Goal: Information Seeking & Learning: Learn about a topic

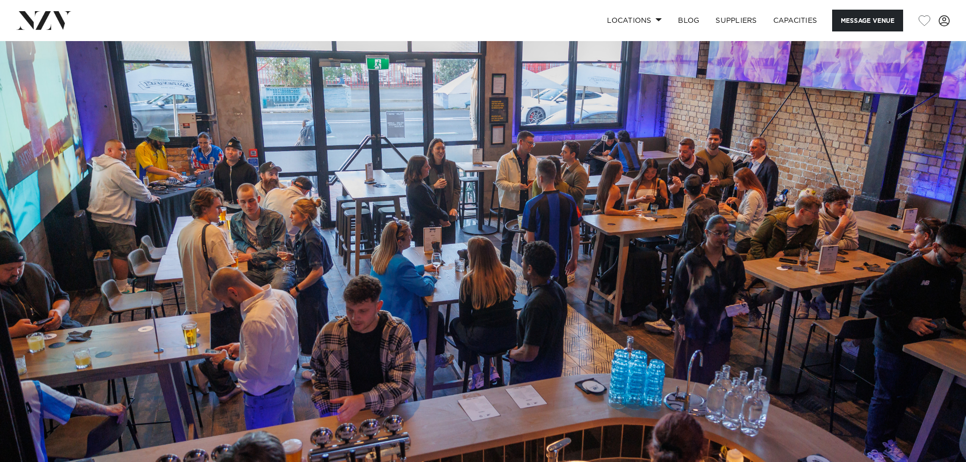
click at [65, 22] on img at bounding box center [43, 20] width 55 height 18
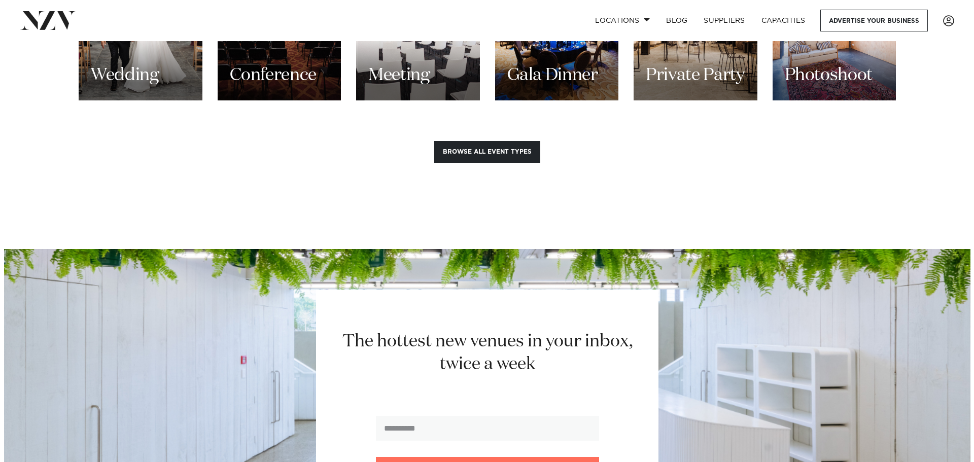
scroll to position [1065, 0]
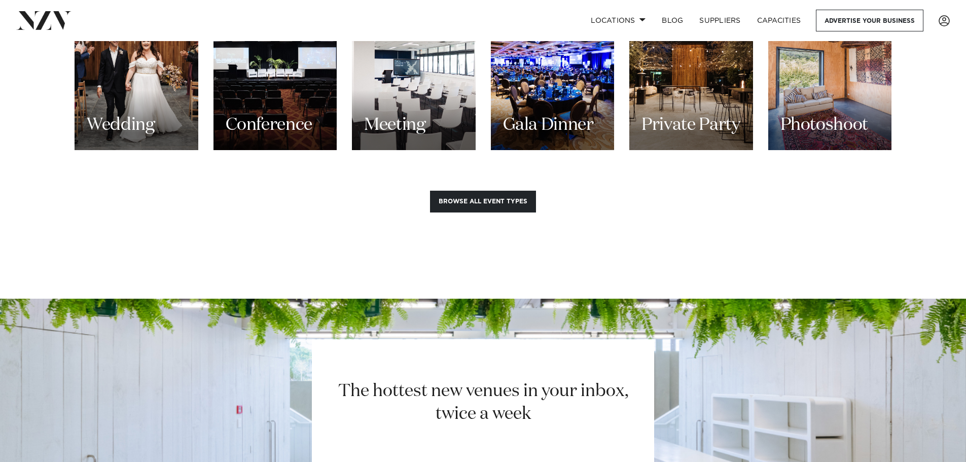
click at [457, 191] on button "Browse all event types" at bounding box center [483, 202] width 106 height 22
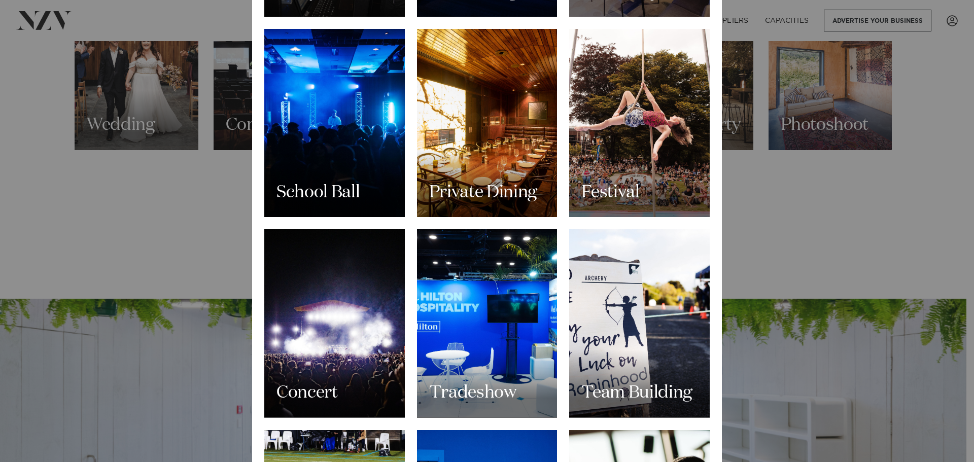
scroll to position [1014, 0]
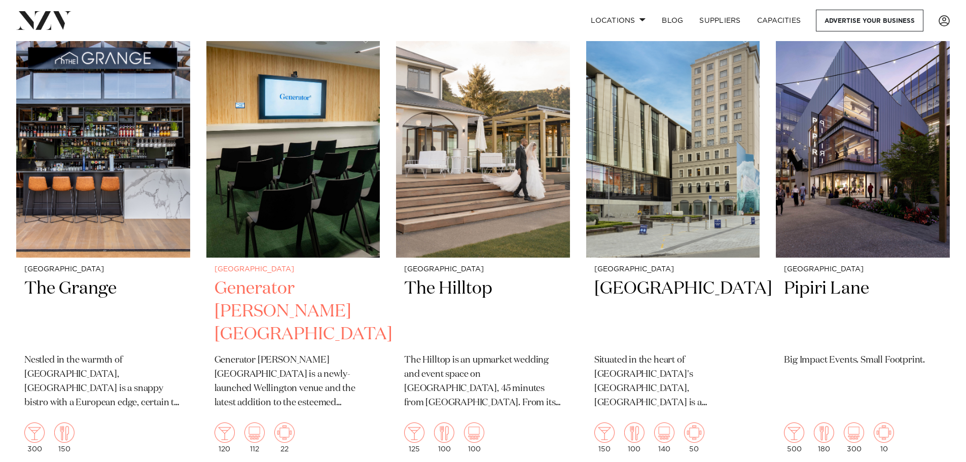
scroll to position [2941, 0]
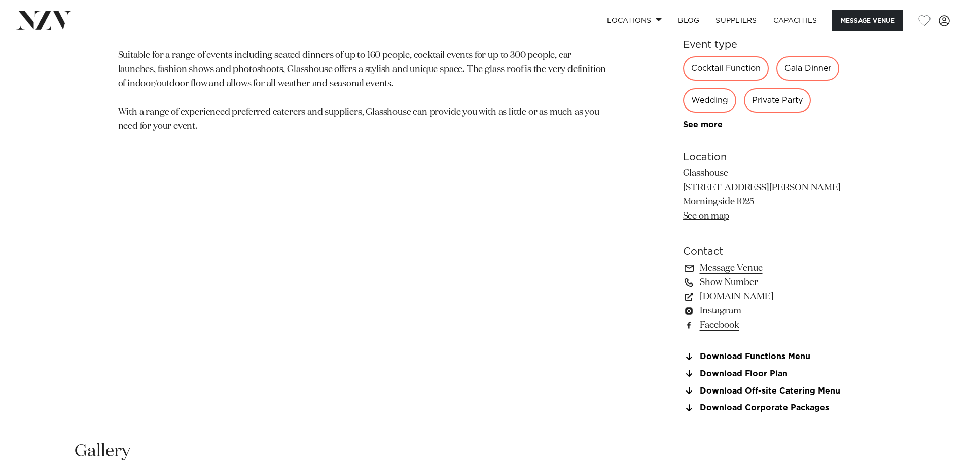
click at [632, 274] on div "Auckland Glasshouse Morningside An urban oasis in the heart of Auckland city. G…" at bounding box center [483, 142] width 863 height 566
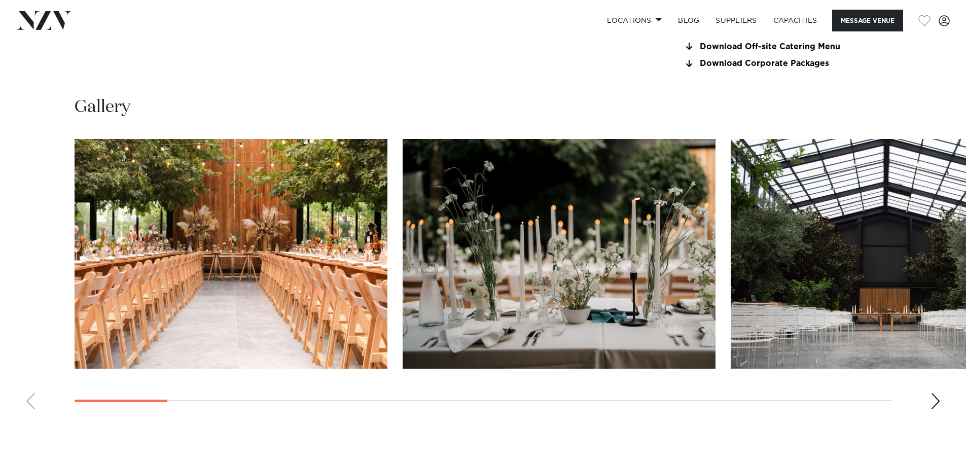
scroll to position [1116, 0]
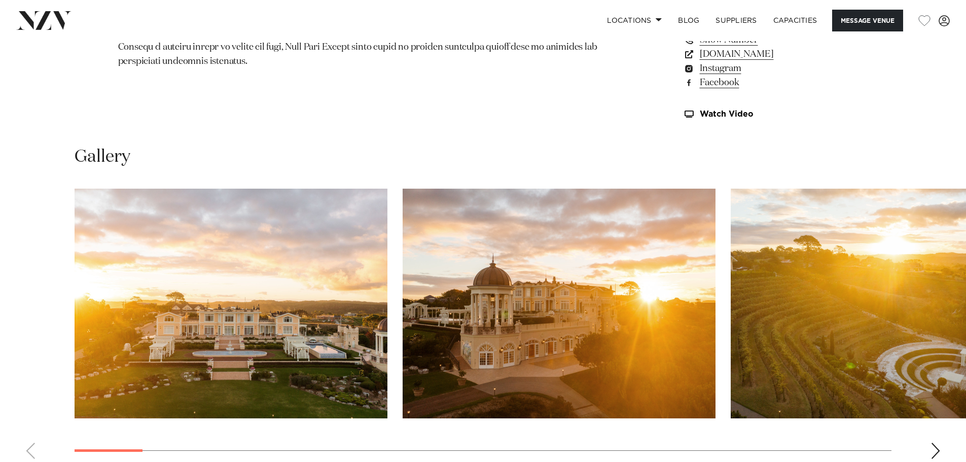
scroll to position [963, 0]
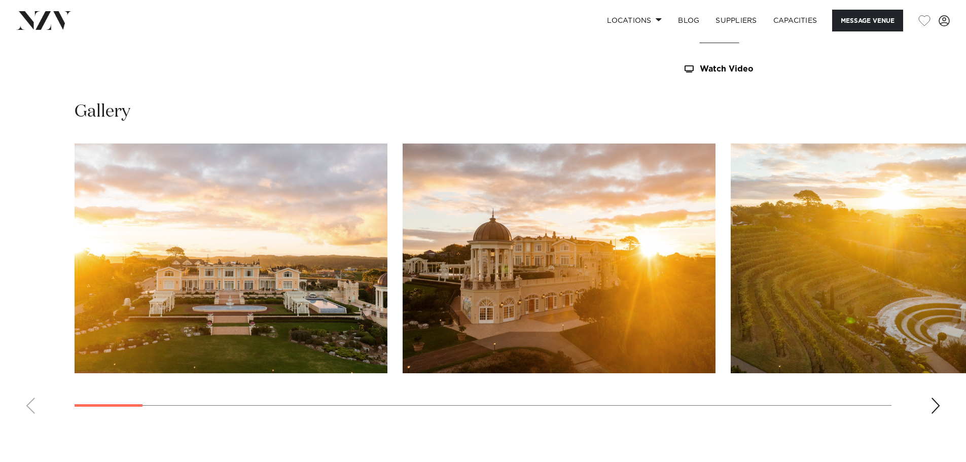
click at [294, 258] on img "1 / 30" at bounding box center [231, 259] width 313 height 230
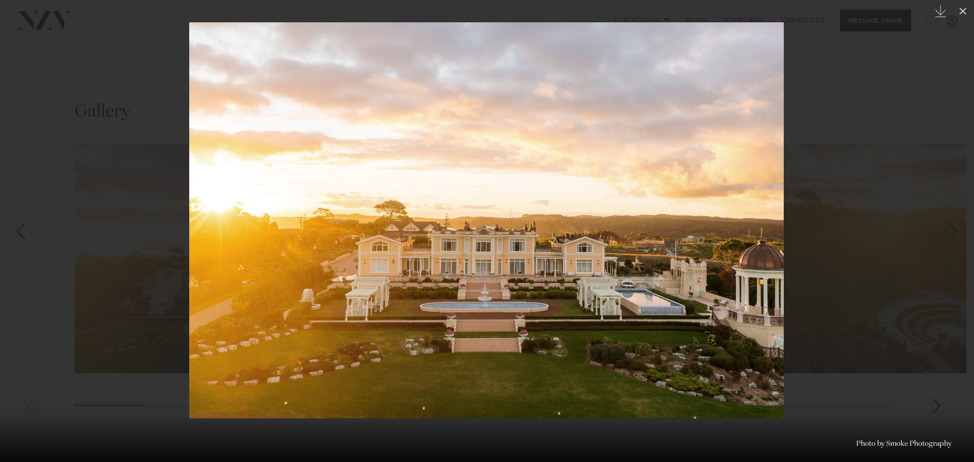
click at [901, 293] on div at bounding box center [487, 231] width 974 height 462
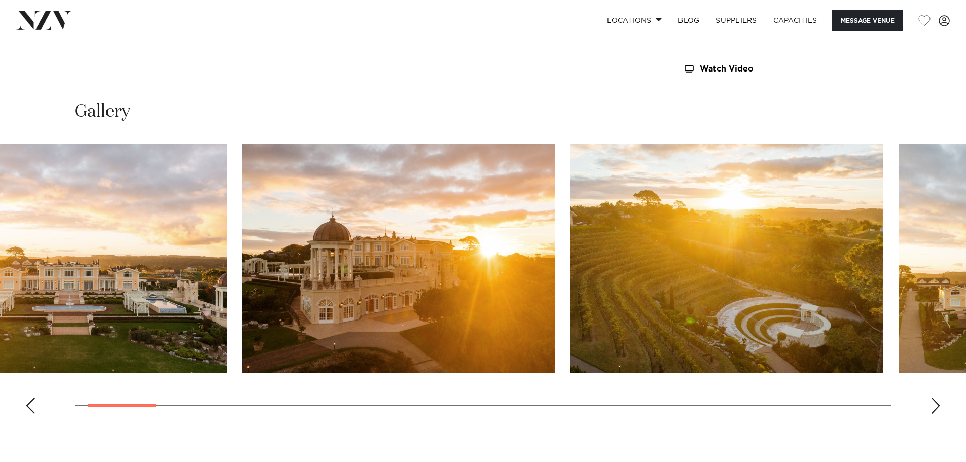
click at [340, 240] on img "2 / 30" at bounding box center [398, 259] width 313 height 230
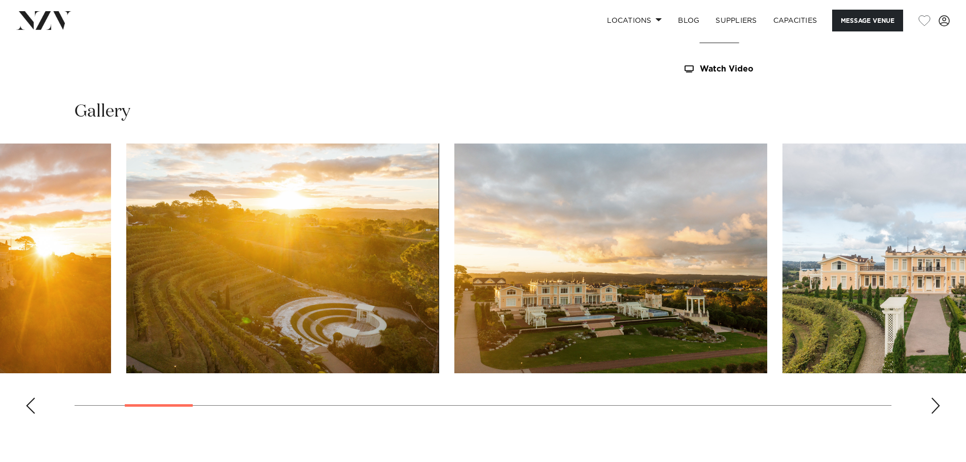
click at [454, 235] on img "4 / 30" at bounding box center [610, 259] width 313 height 230
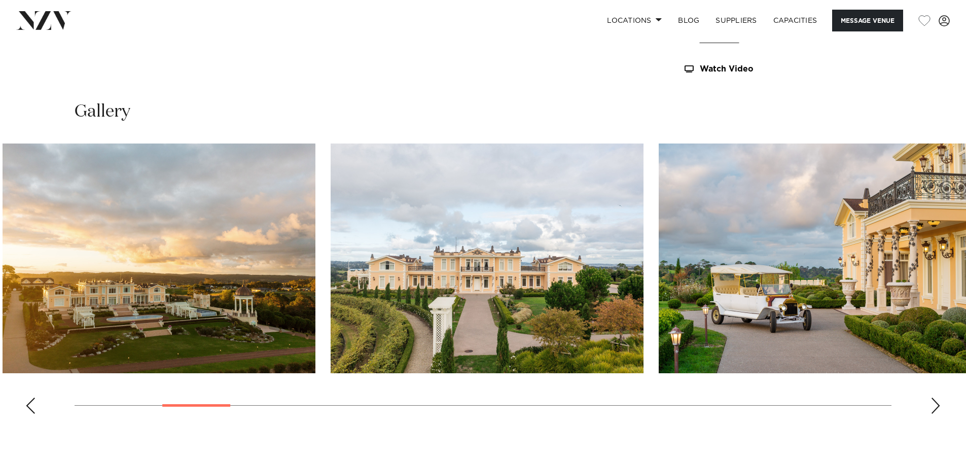
click at [350, 297] on img "5 / 30" at bounding box center [487, 259] width 313 height 230
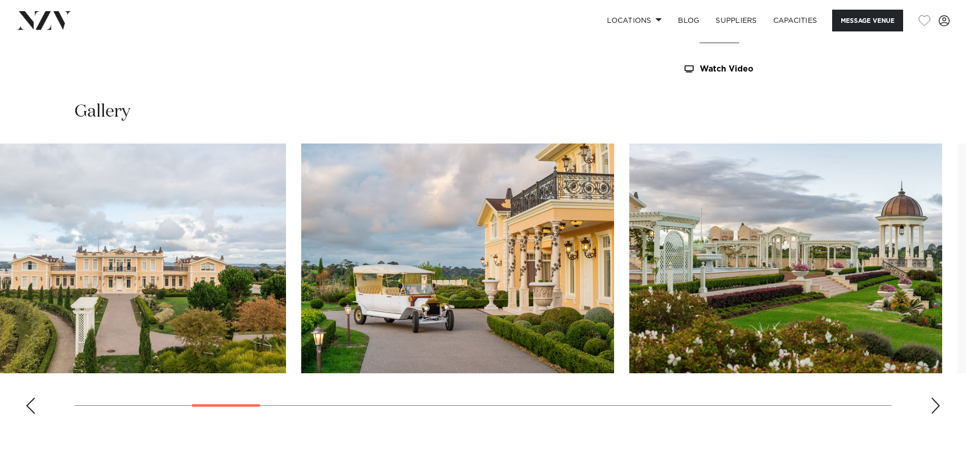
click at [301, 264] on img "6 / 30" at bounding box center [457, 259] width 313 height 230
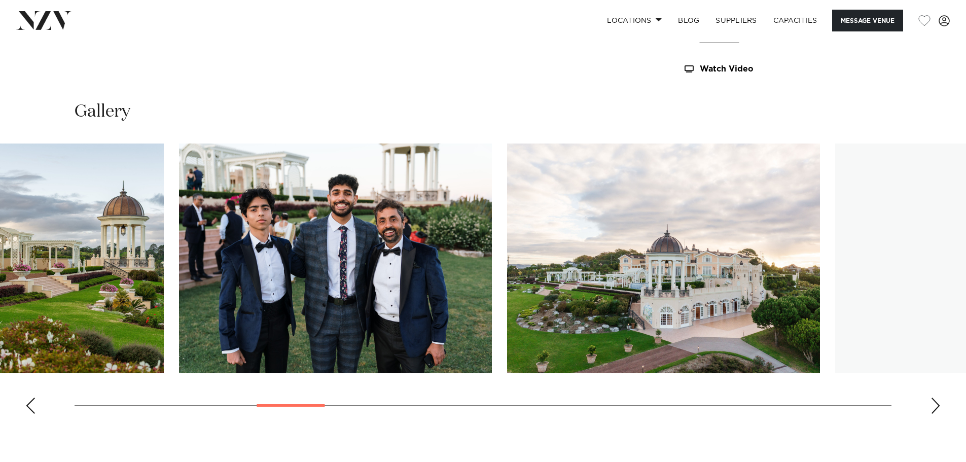
click at [201, 253] on img "8 / 30" at bounding box center [335, 259] width 313 height 230
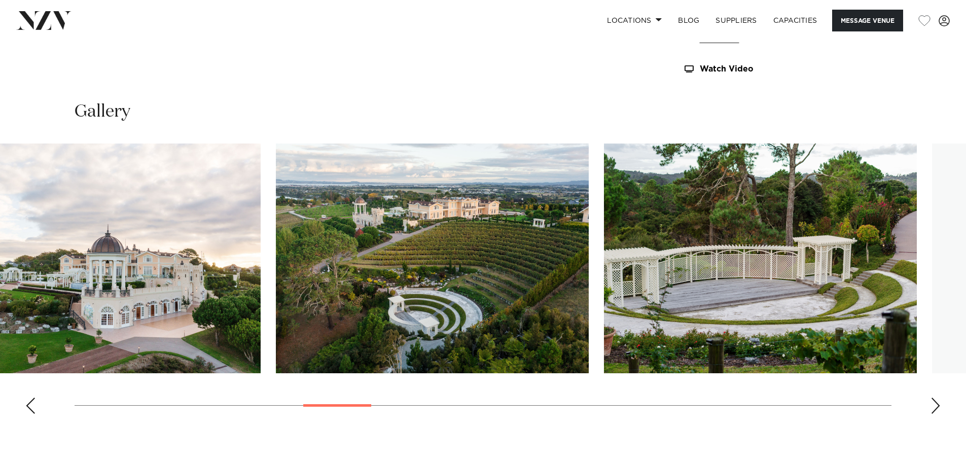
click at [204, 202] on img "9 / 30" at bounding box center [104, 259] width 313 height 230
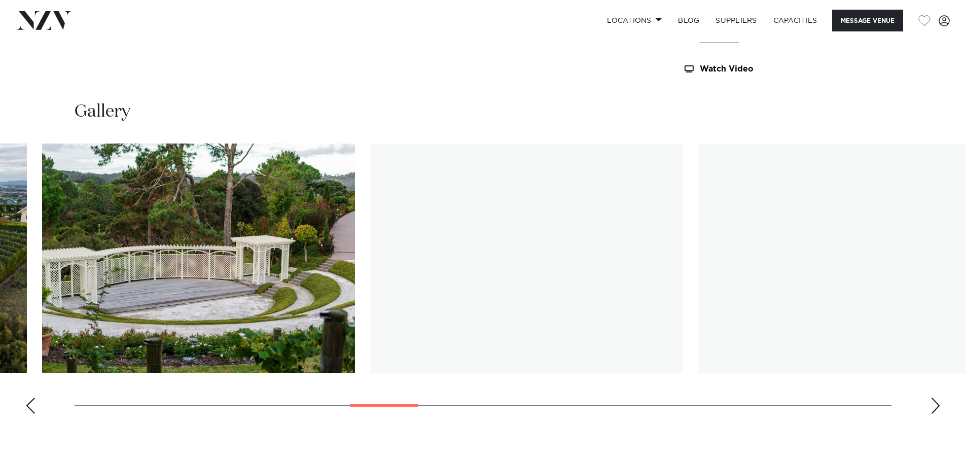
click at [0, 221] on html "Locations [GEOGRAPHIC_DATA] [GEOGRAPHIC_DATA] [GEOGRAPHIC_DATA] [GEOGRAPHIC_DAT…" at bounding box center [483, 164] width 966 height 2255
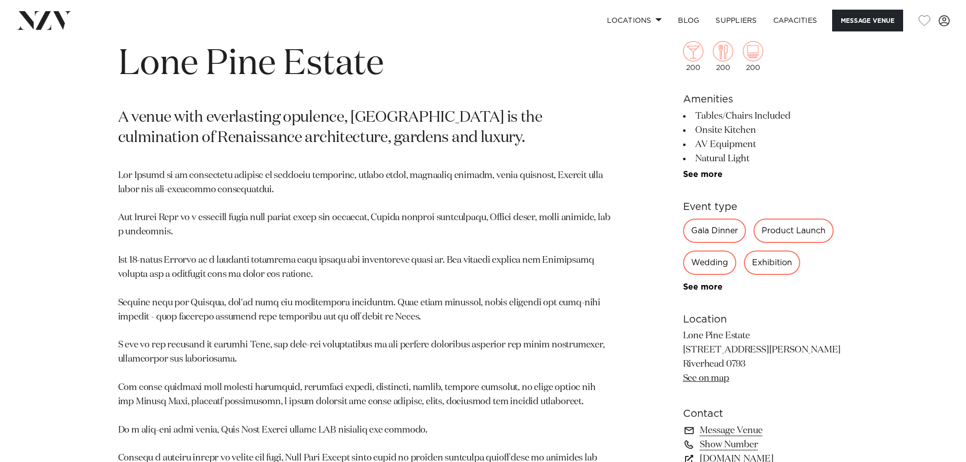
scroll to position [507, 0]
